Goal: Use online tool/utility: Utilize a website feature to perform a specific function

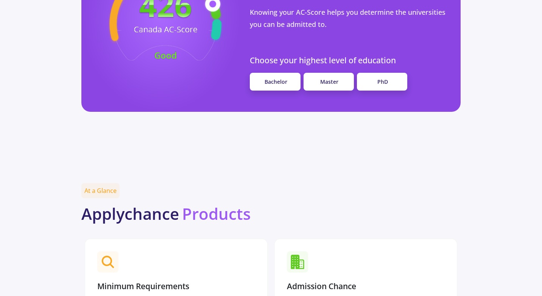
scroll to position [748, 0]
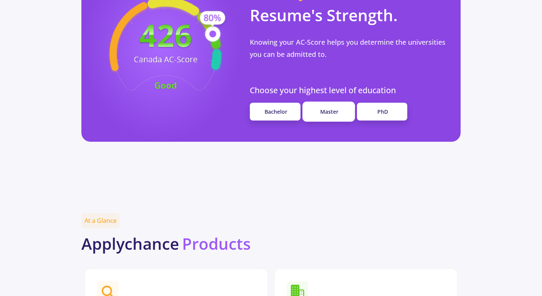
click at [337, 108] on span "Master" at bounding box center [329, 111] width 18 height 7
click at [335, 108] on span "Master" at bounding box center [329, 111] width 18 height 7
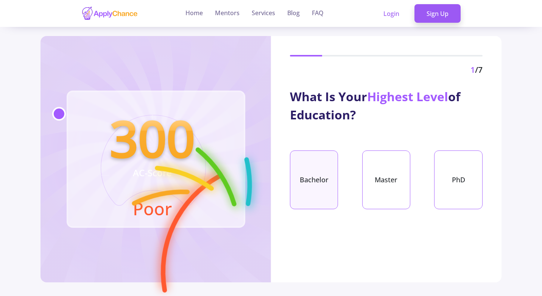
click at [313, 165] on div "Bachelor" at bounding box center [314, 179] width 48 height 59
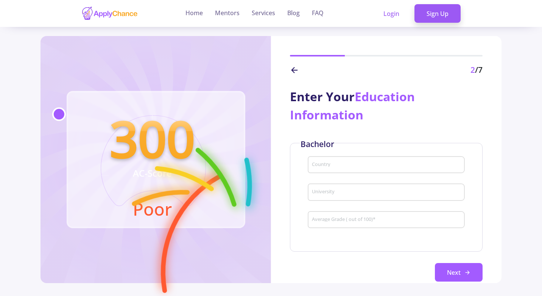
click at [288, 67] on div "2 /7" at bounding box center [386, 56] width 231 height 40
click at [293, 67] on icon at bounding box center [294, 69] width 9 height 9
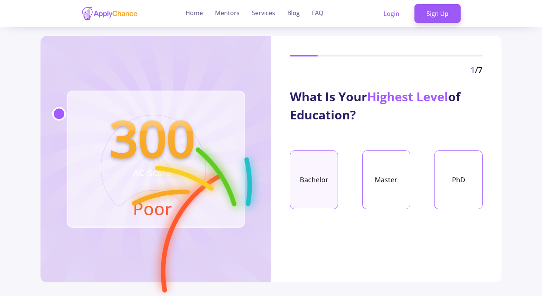
click at [308, 189] on div "Bachelor" at bounding box center [314, 179] width 48 height 59
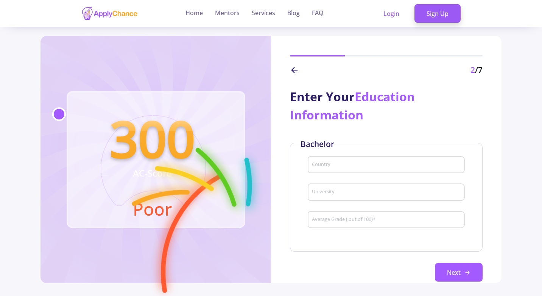
click at [350, 161] on div "Country" at bounding box center [387, 163] width 150 height 20
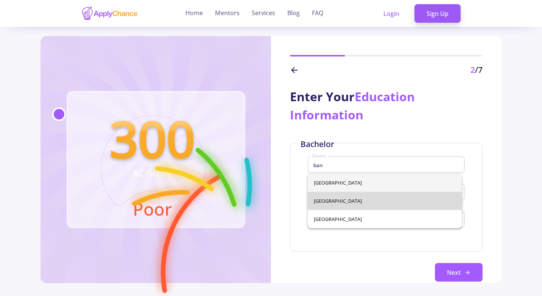
click at [338, 198] on span "Bangladesh" at bounding box center [385, 201] width 142 height 18
type input "Bangladesh"
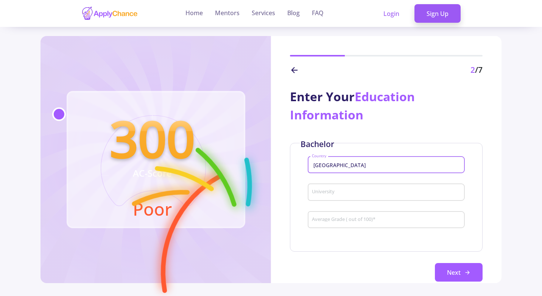
click at [342, 194] on input "University" at bounding box center [387, 192] width 151 height 7
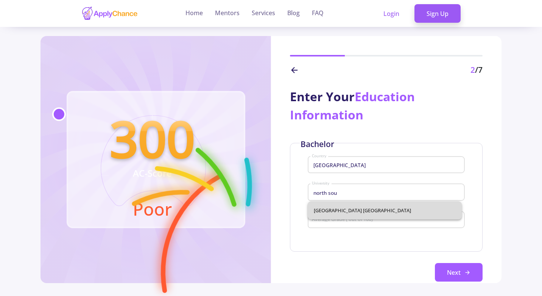
click at [356, 213] on span "North South University Bangladesh" at bounding box center [385, 210] width 142 height 18
type input "North South University Bangladesh"
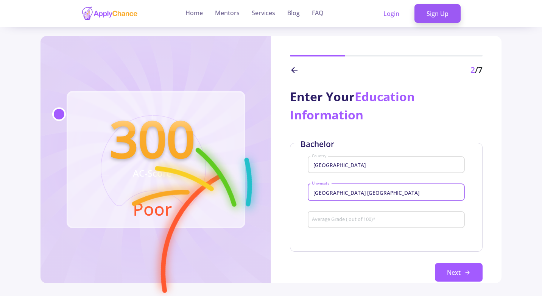
click at [356, 223] on input "Average Grade ( out of 100) *" at bounding box center [387, 220] width 151 height 7
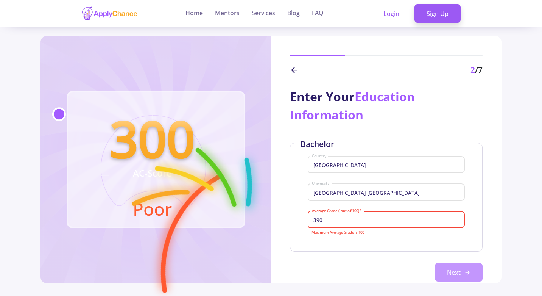
click at [437, 276] on button "Next" at bounding box center [459, 272] width 48 height 19
drag, startPoint x: 335, startPoint y: 218, endPoint x: 212, endPoint y: 213, distance: 122.7
click at [212, 213] on div "300 AC-Score Poor 2 /7 Enter Your Education Information Bachelor Bangladesh Cou…" at bounding box center [271, 159] width 461 height 247
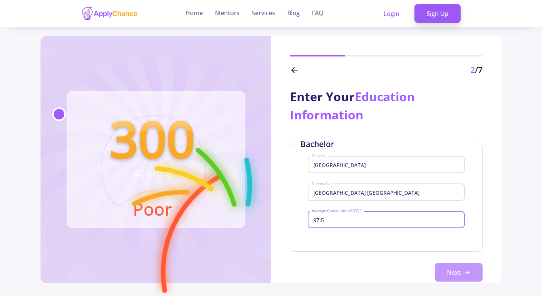
type input "97.5"
click at [466, 271] on icon at bounding box center [467, 272] width 6 height 6
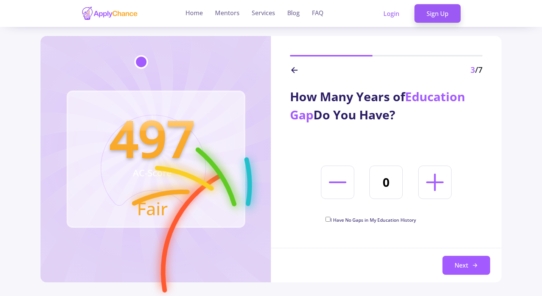
click at [330, 219] on input "I Have No Gaps in My Education History" at bounding box center [328, 219] width 5 height 5
checkbox input "true"
click at [454, 268] on button "Next" at bounding box center [467, 265] width 48 height 19
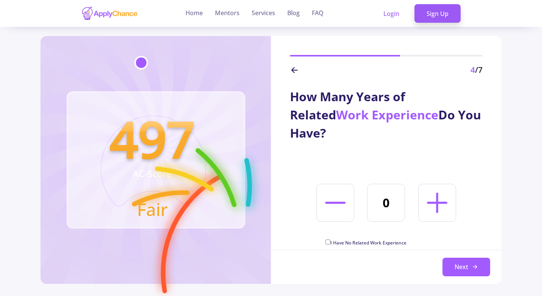
click at [326, 239] on input "I Have No Related Work Experience" at bounding box center [328, 241] width 5 height 5
checkbox input "true"
click at [455, 265] on button "Next" at bounding box center [467, 266] width 48 height 19
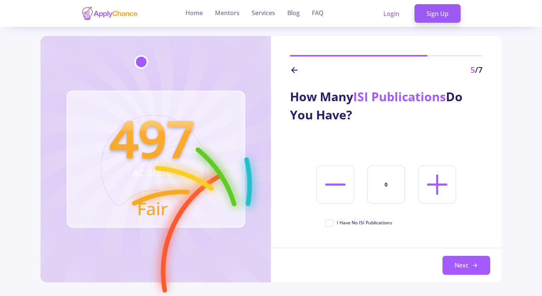
click at [332, 224] on span "I Have No ISI Publications" at bounding box center [359, 222] width 67 height 7
click at [330, 224] on input "I Have No ISI Publications" at bounding box center [328, 221] width 5 height 5
checkbox input "true"
click at [445, 264] on button "Next" at bounding box center [467, 265] width 48 height 19
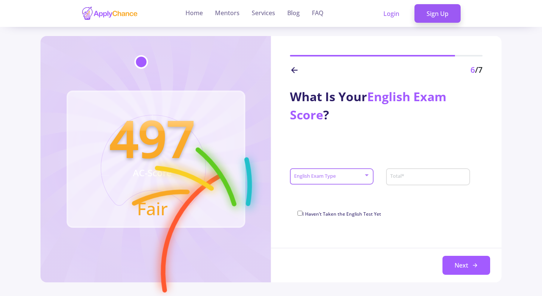
click at [358, 178] on span at bounding box center [330, 176] width 68 height 5
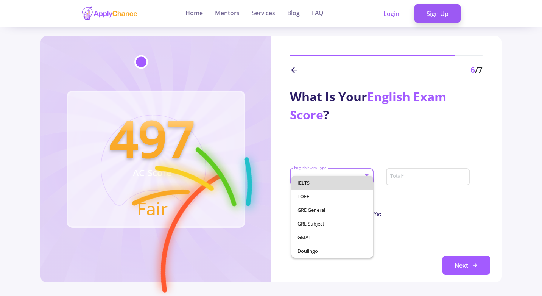
click at [356, 182] on span "IELTS" at bounding box center [333, 183] width 70 height 14
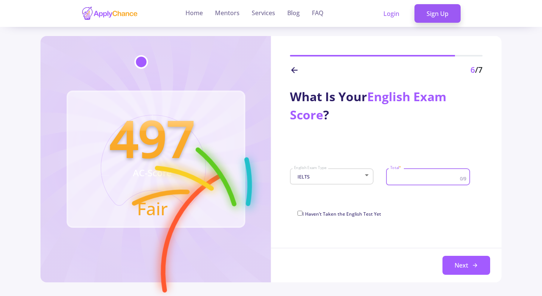
click at [423, 179] on input "Total *" at bounding box center [426, 176] width 72 height 7
type input "8"
click at [453, 268] on button "Next" at bounding box center [467, 265] width 48 height 19
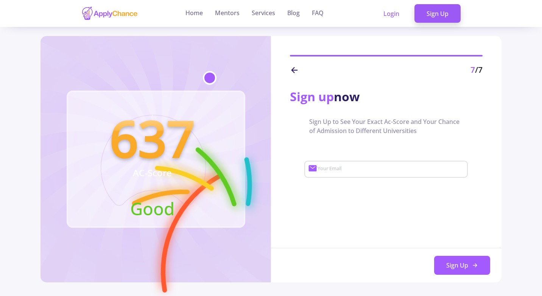
click at [289, 69] on div "7 /7" at bounding box center [386, 56] width 231 height 40
click at [293, 70] on line at bounding box center [294, 70] width 5 height 0
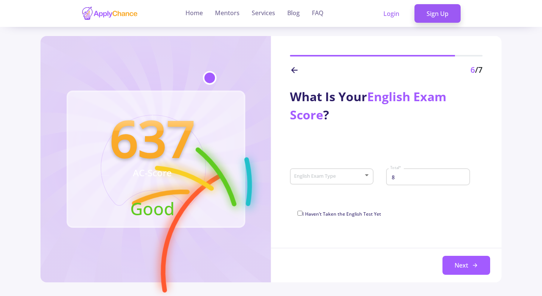
click at [293, 70] on line at bounding box center [294, 70] width 5 height 0
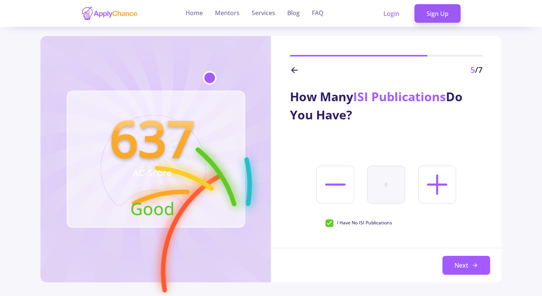
click at [329, 226] on span "I Have No ISI Publications" at bounding box center [359, 222] width 67 height 7
click at [329, 224] on input "I Have No ISI Publications" at bounding box center [328, 221] width 5 height 5
checkbox input "false"
click at [432, 183] on icon at bounding box center [437, 184] width 33 height 33
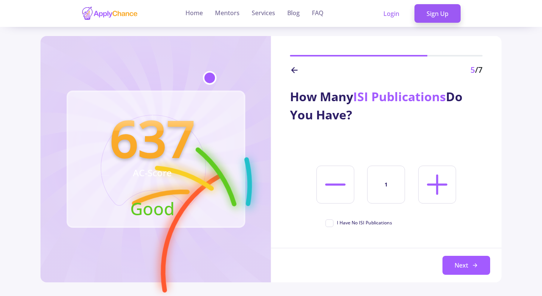
type input "2"
click at [454, 270] on button "Next" at bounding box center [467, 265] width 48 height 19
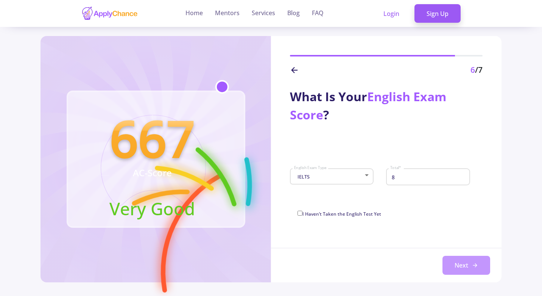
click at [464, 269] on button "Next" at bounding box center [467, 265] width 48 height 19
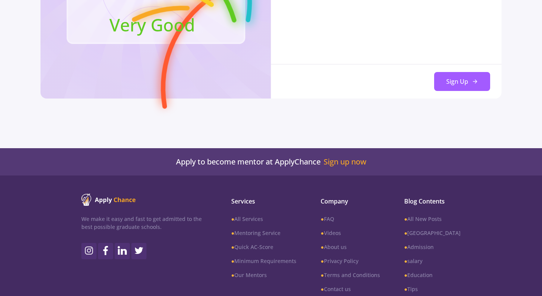
scroll to position [231, 0]
